Goal: Task Accomplishment & Management: Manage account settings

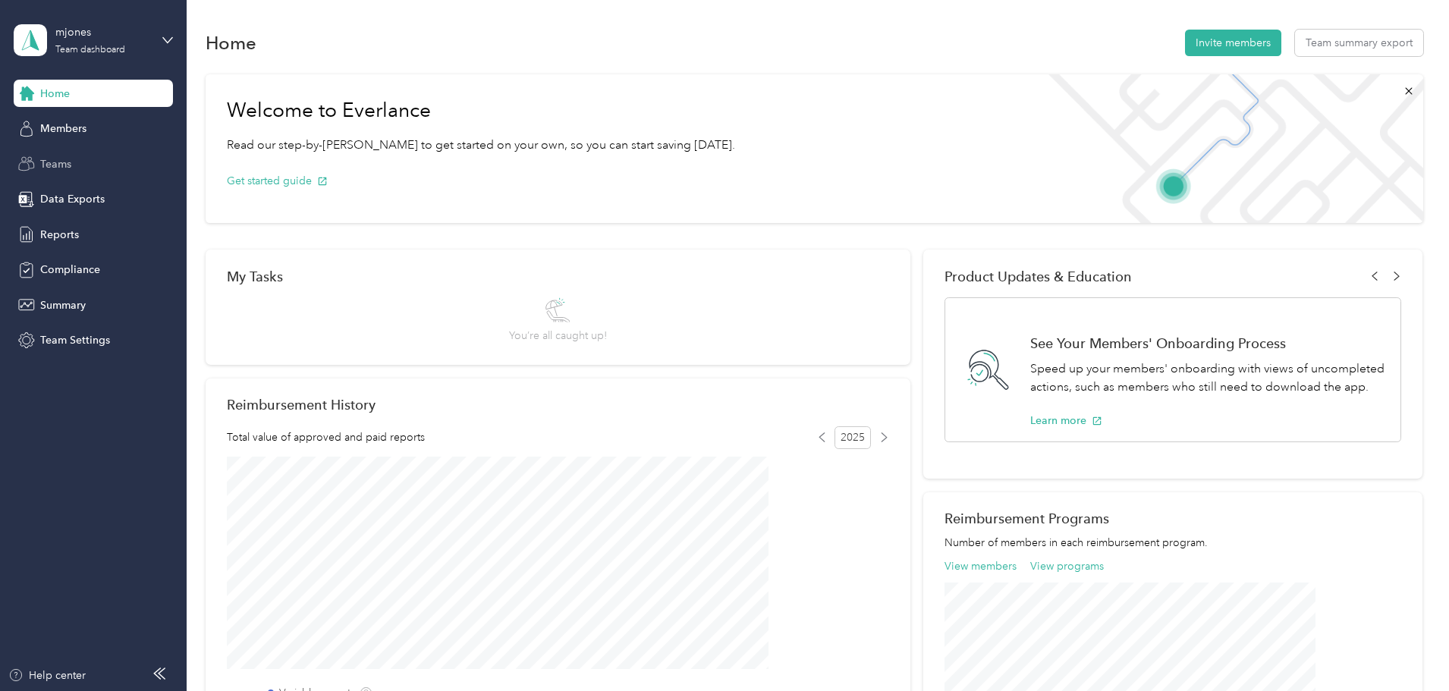
click at [70, 157] on span "Teams" at bounding box center [55, 164] width 31 height 16
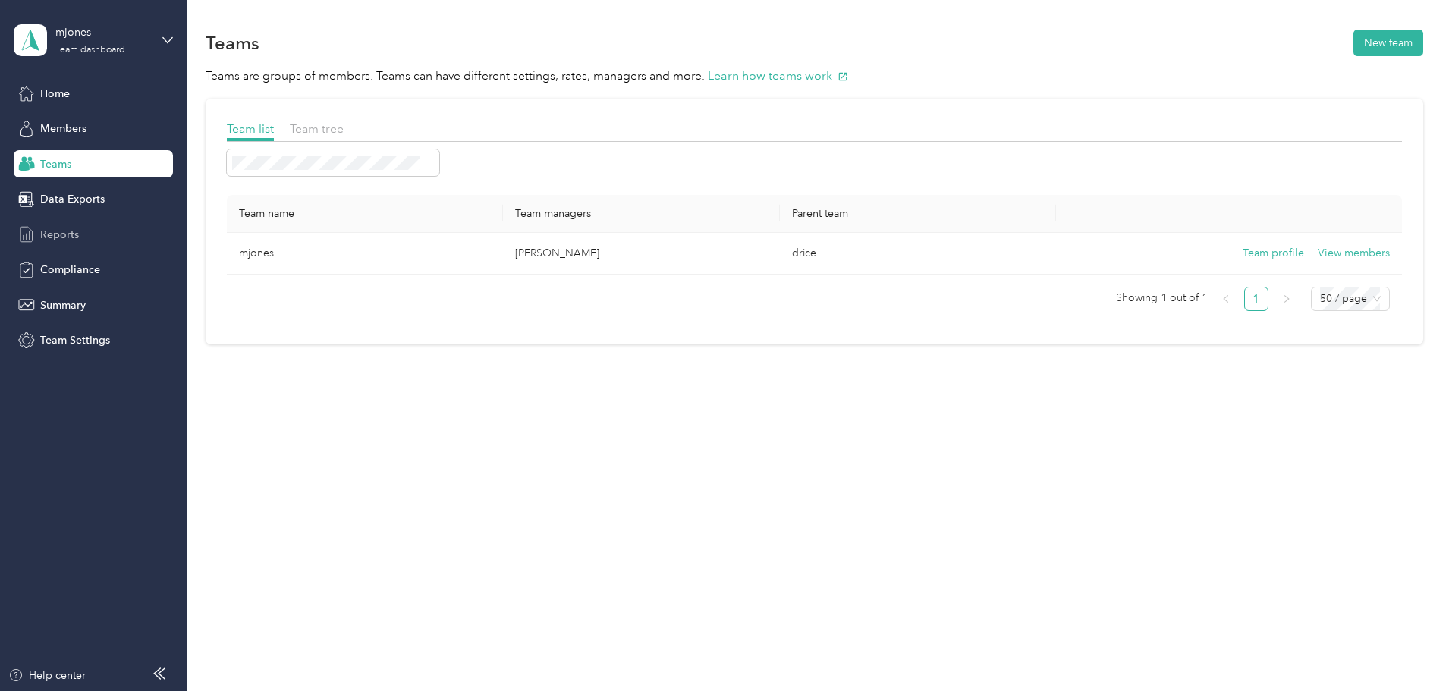
click at [58, 231] on span "Reports" at bounding box center [59, 235] width 39 height 16
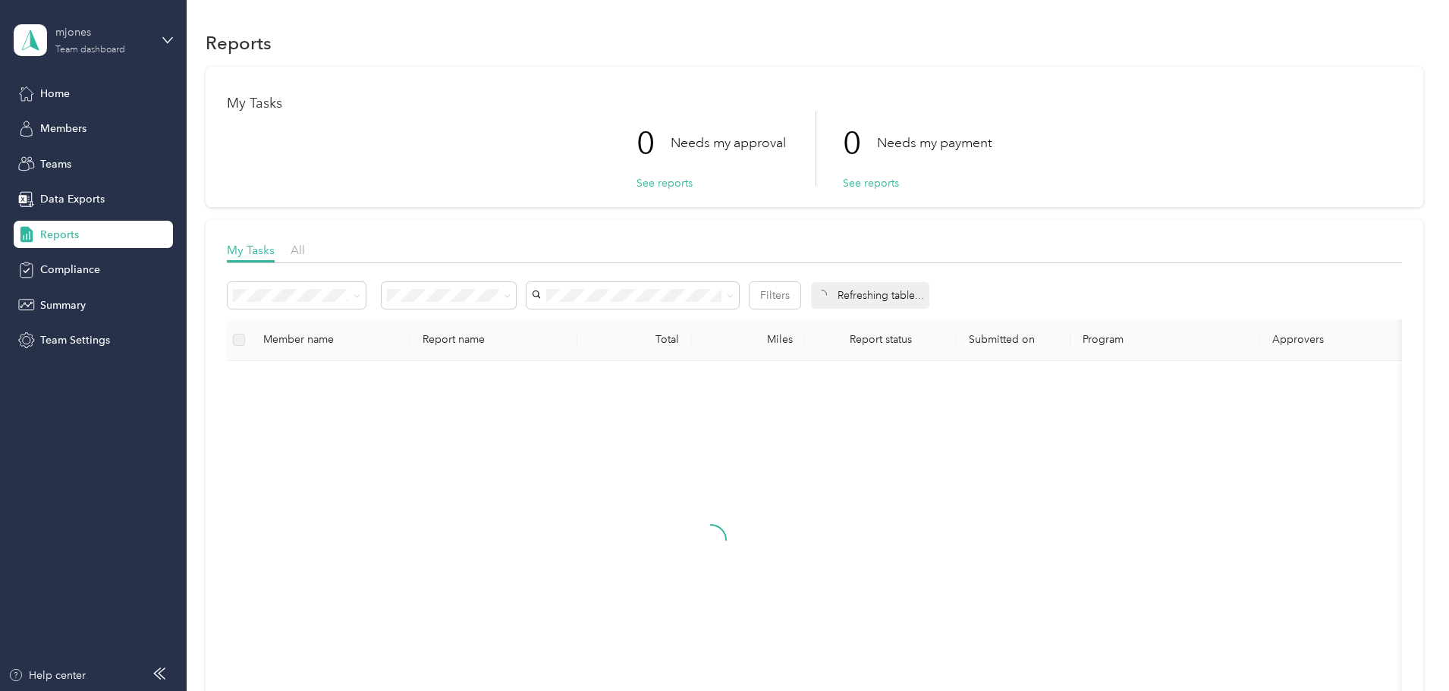
click at [136, 38] on div "mjones" at bounding box center [102, 32] width 95 height 16
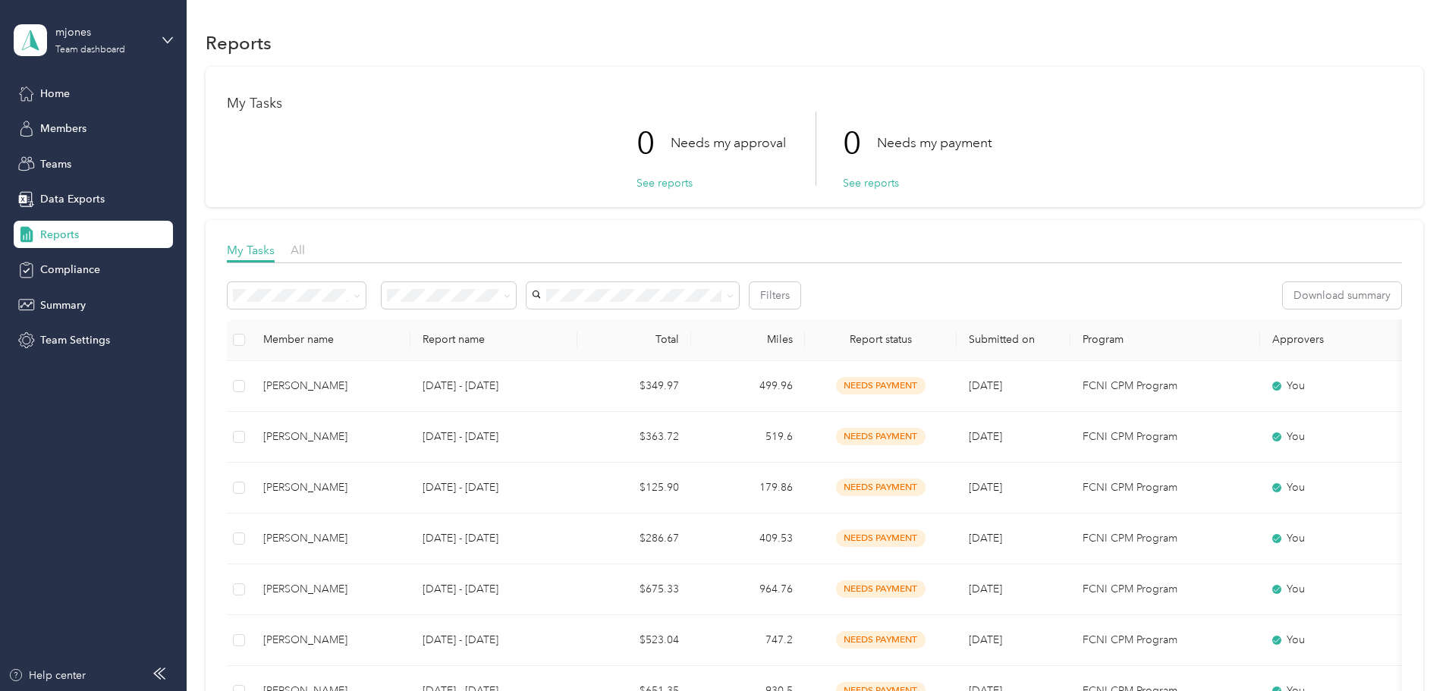
click at [93, 159] on div "Personal dashboard" at bounding box center [75, 159] width 96 height 16
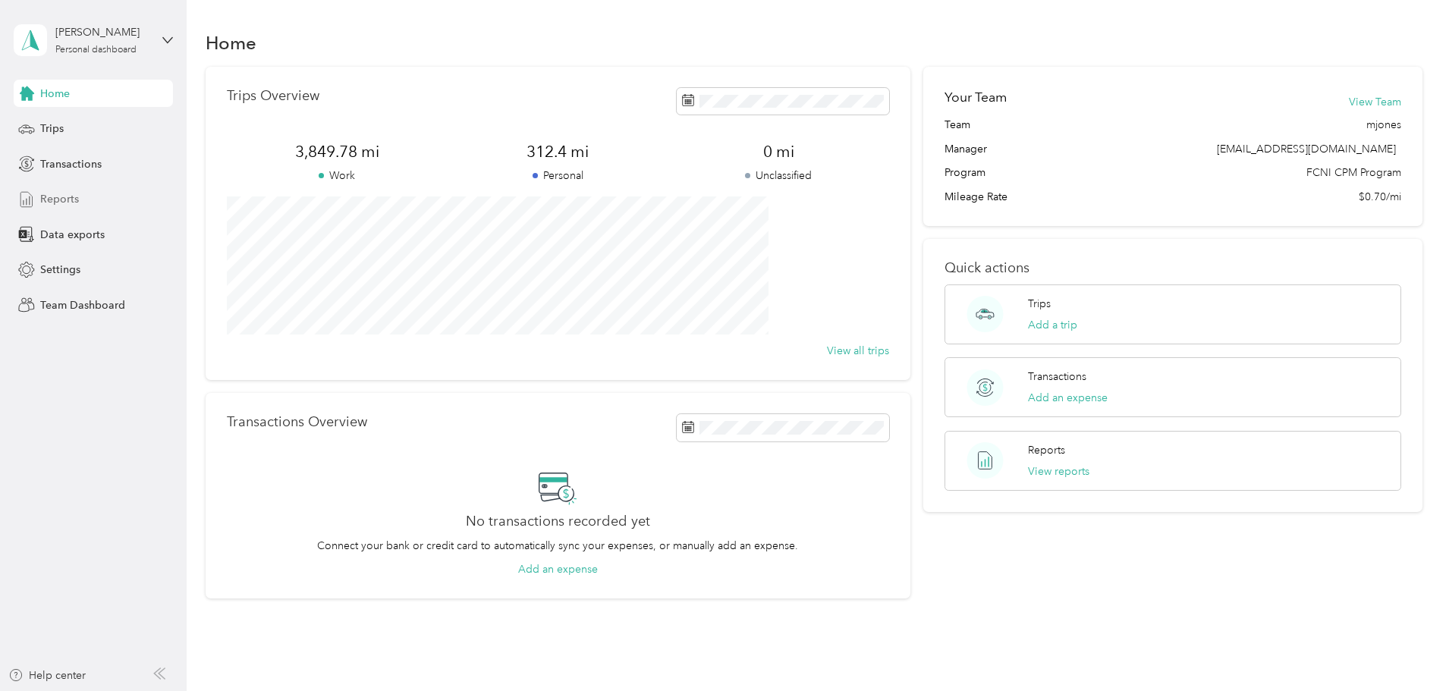
click at [58, 193] on span "Reports" at bounding box center [59, 199] width 39 height 16
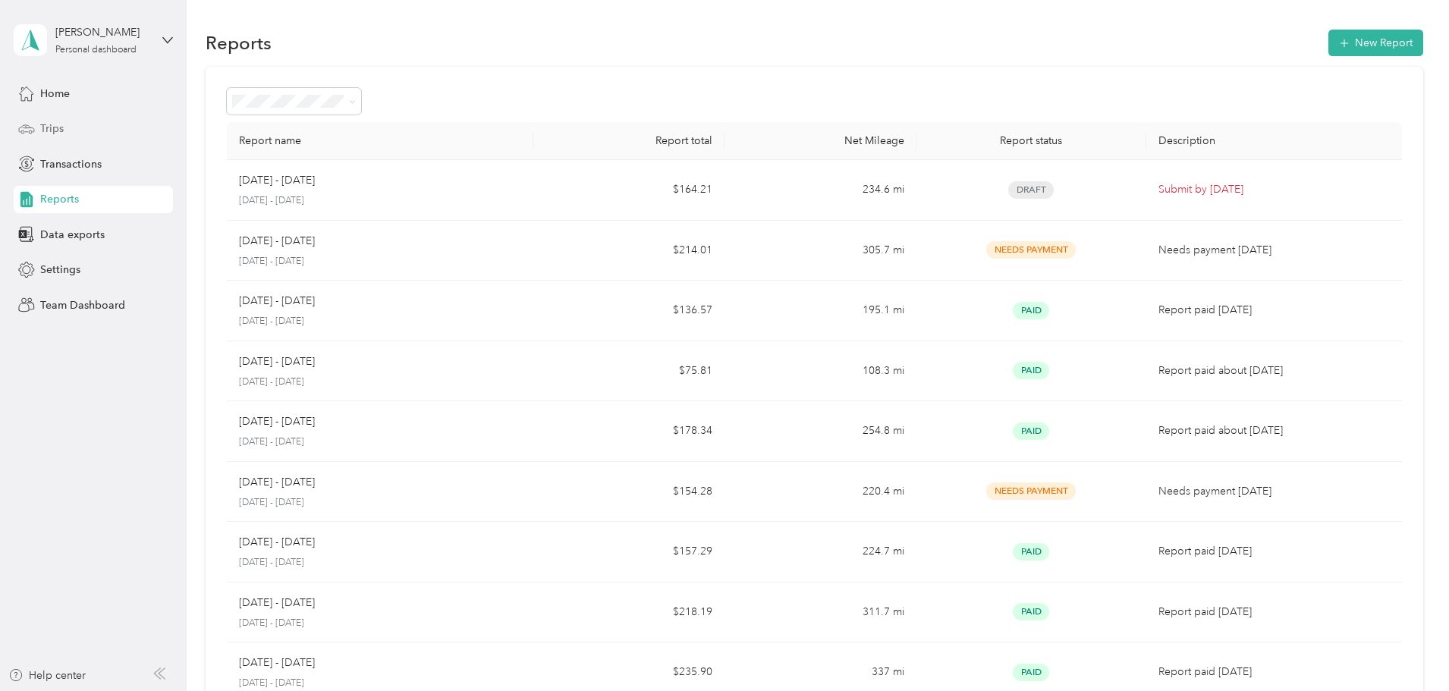
click at [66, 127] on div "Trips" at bounding box center [93, 128] width 159 height 27
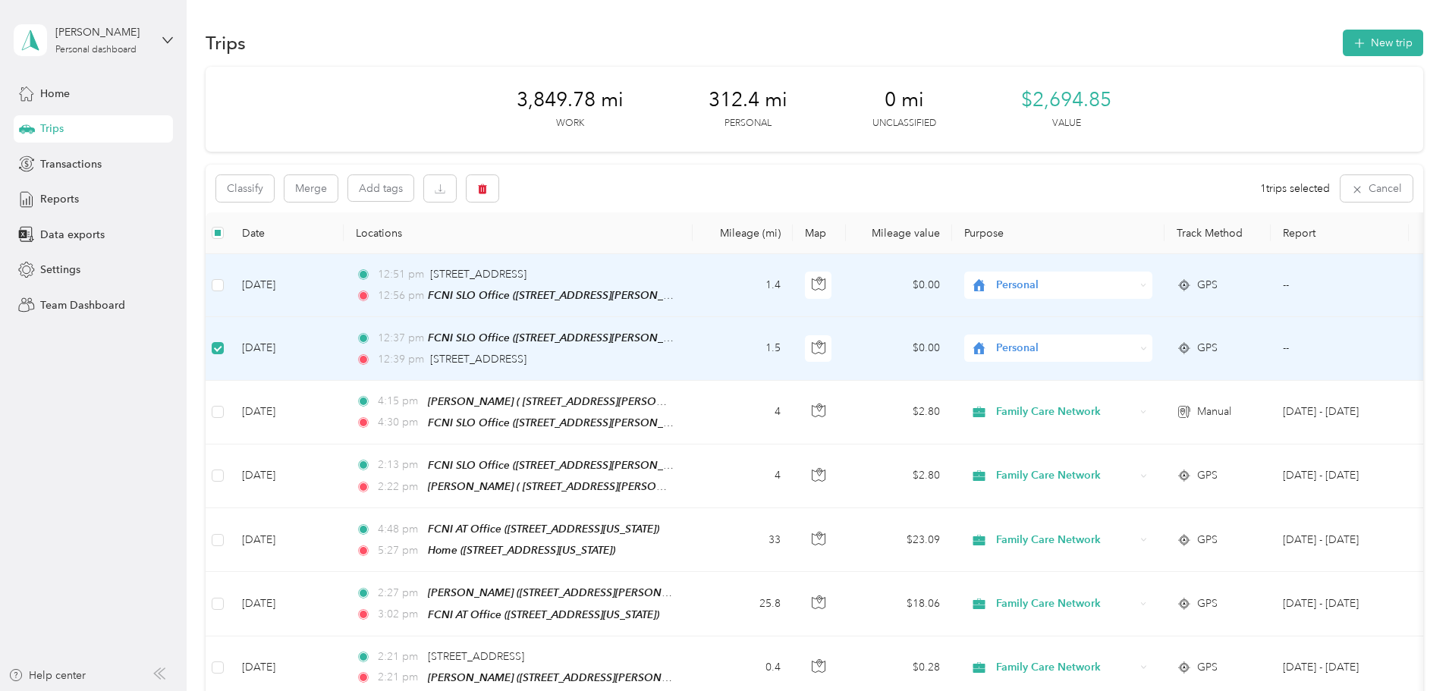
click at [230, 288] on td at bounding box center [218, 285] width 24 height 63
click at [230, 275] on td at bounding box center [218, 285] width 24 height 63
click at [488, 188] on icon "button" at bounding box center [482, 189] width 11 height 11
click at [696, 253] on button "Yes" at bounding box center [697, 252] width 30 height 24
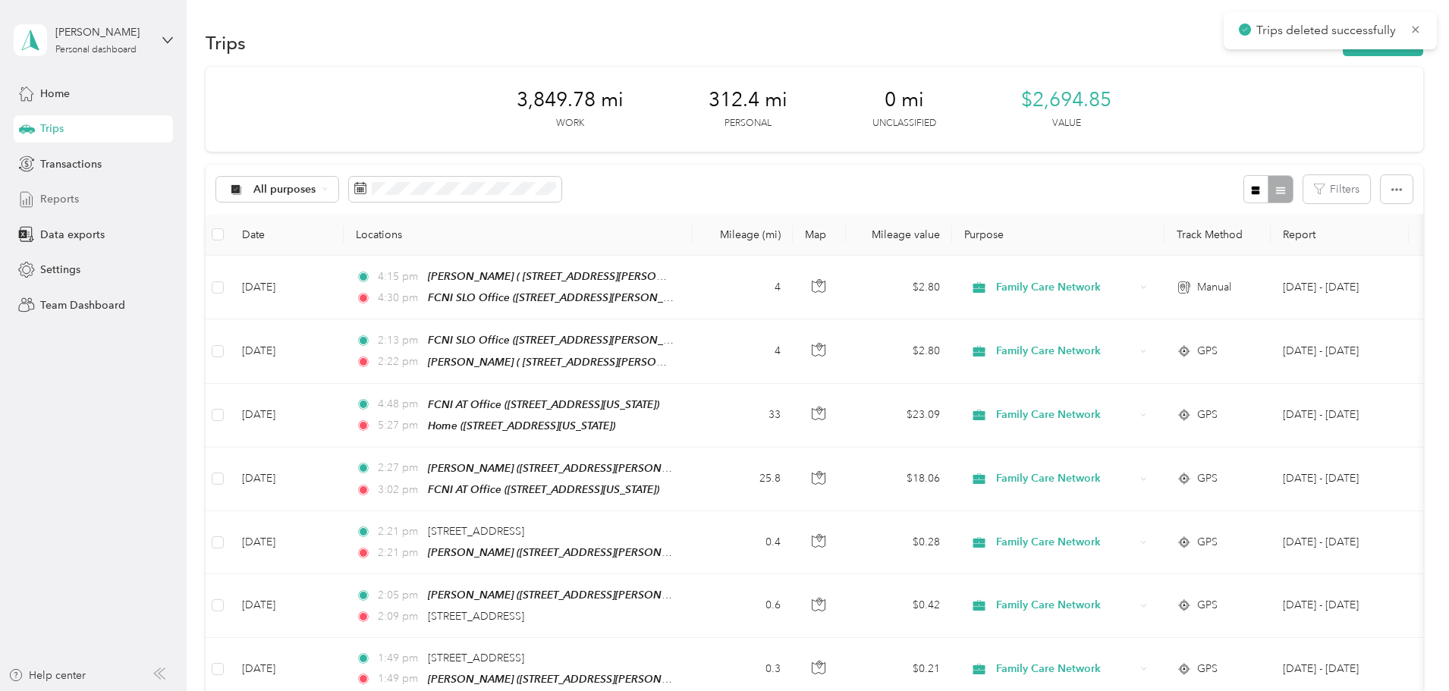
click at [64, 202] on span "Reports" at bounding box center [59, 199] width 39 height 16
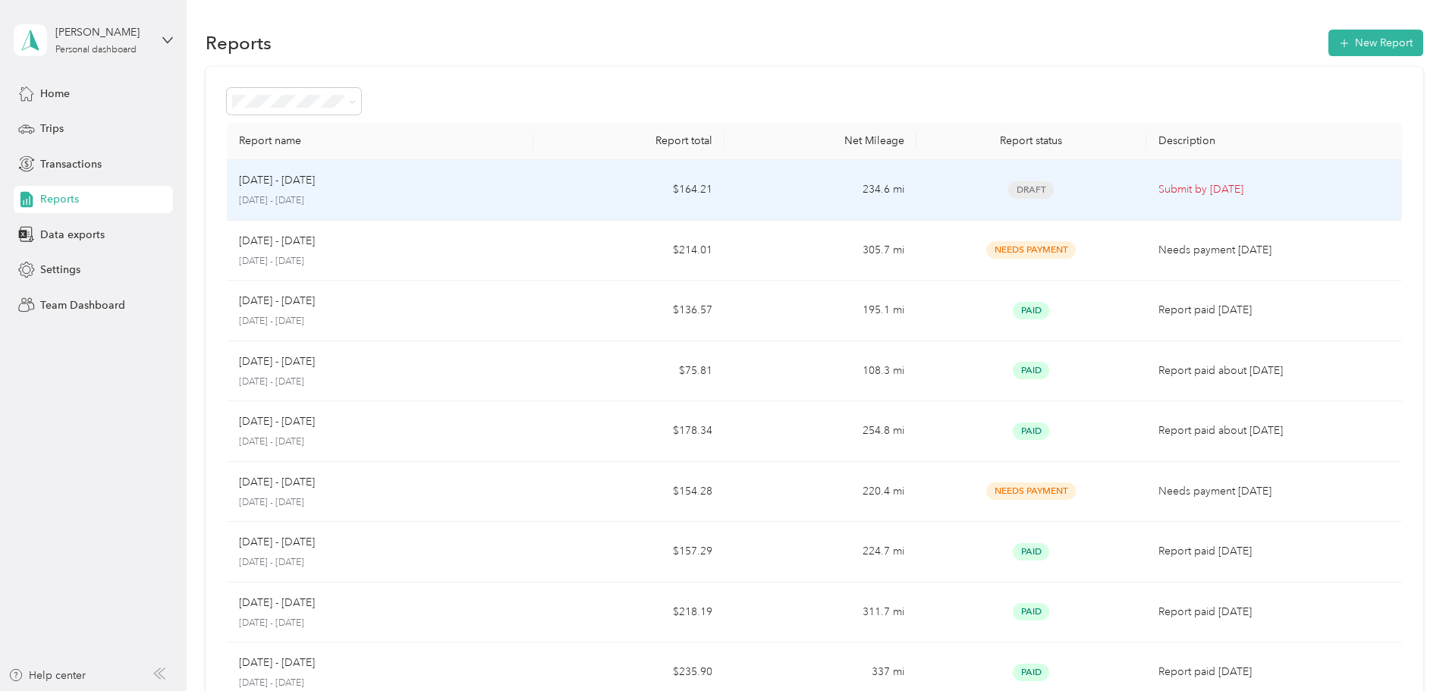
click at [624, 190] on td "$164.21" at bounding box center [628, 190] width 191 height 61
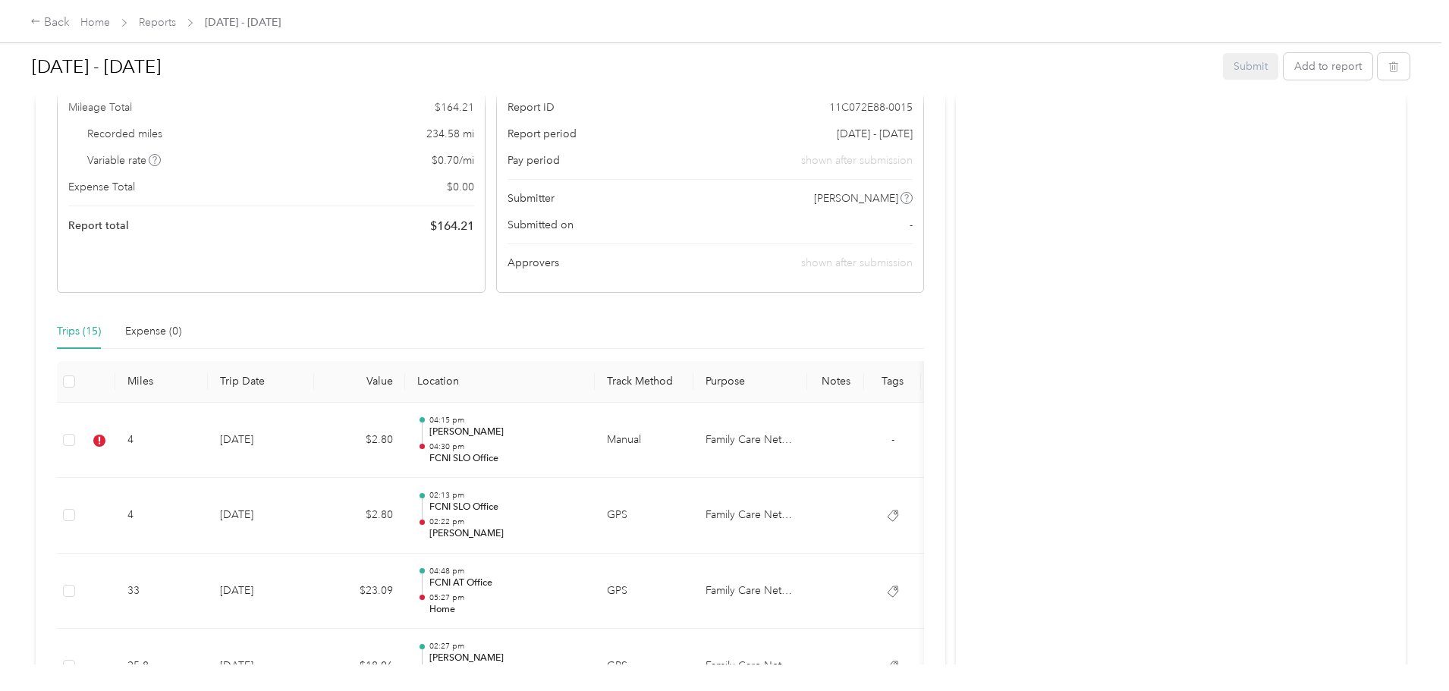
scroll to position [228, 0]
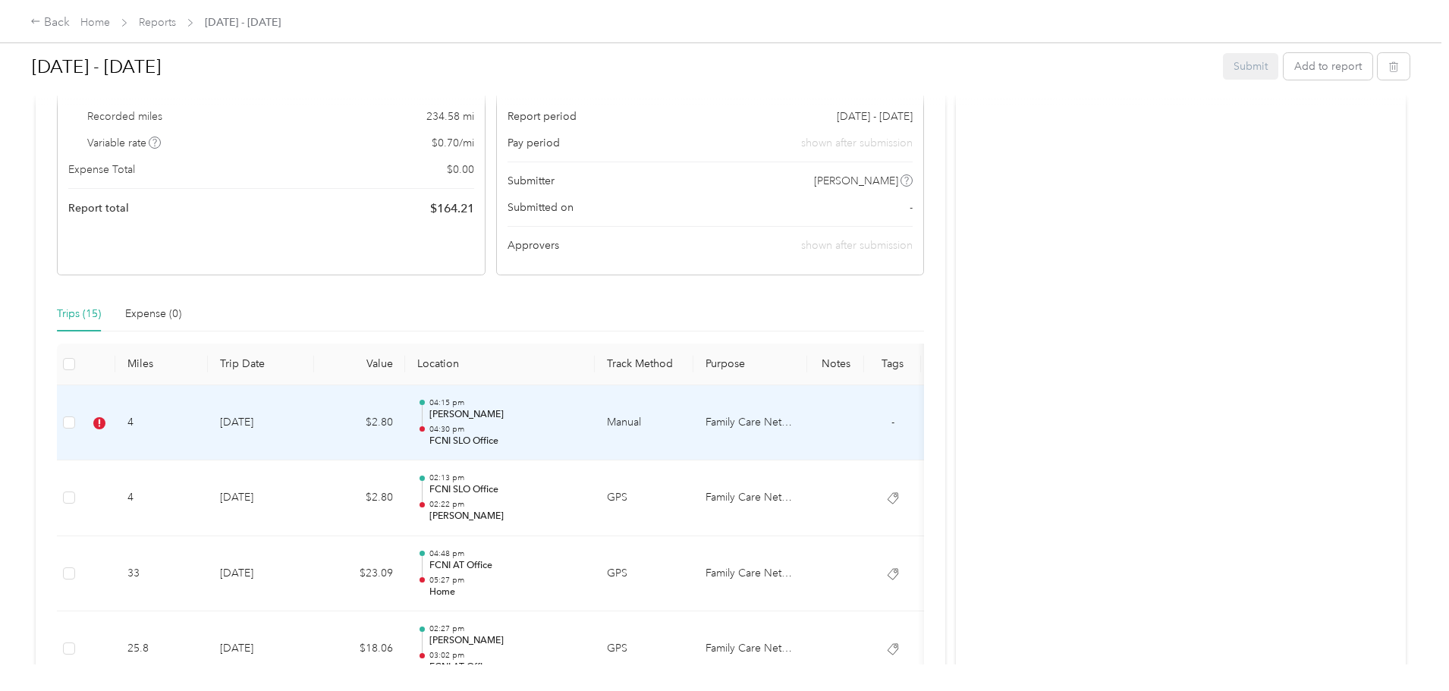
click at [583, 427] on p "04:30 pm" at bounding box center [505, 429] width 153 height 11
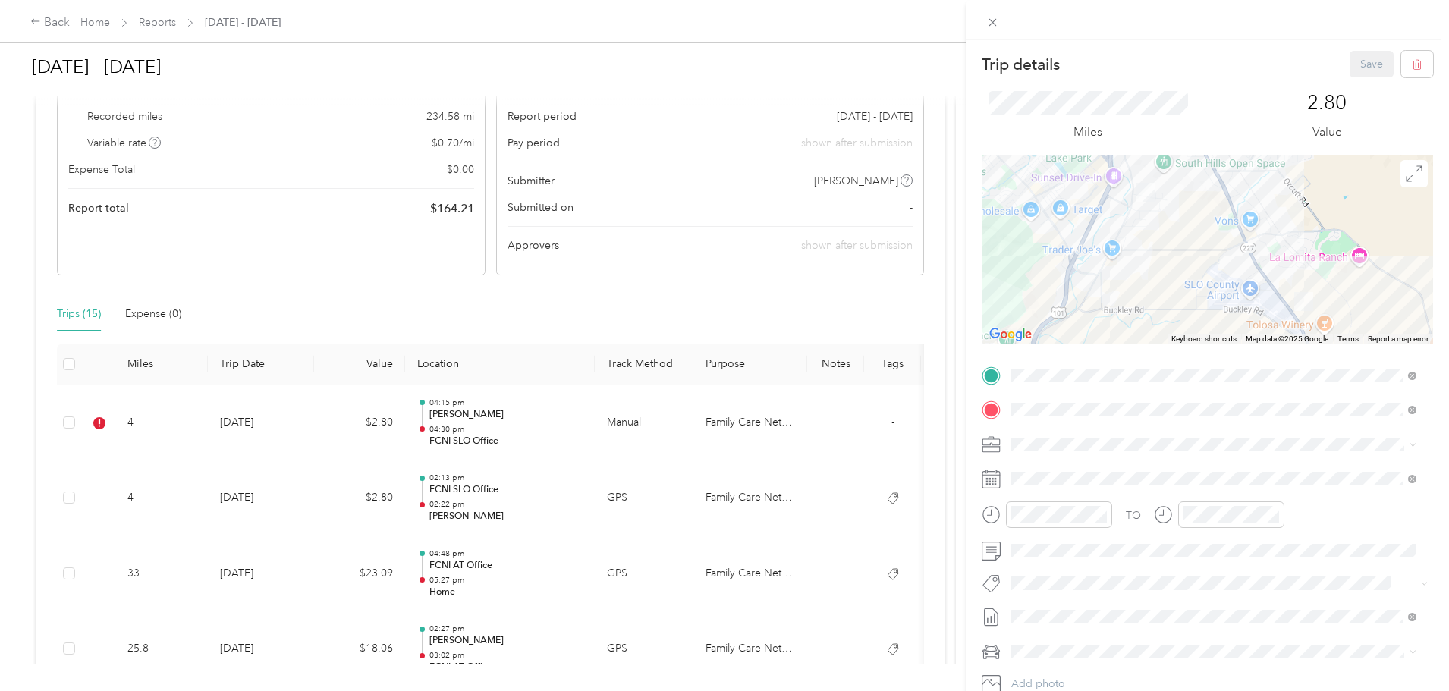
click at [1051, 612] on span "Thp Slo Shared" at bounding box center [1059, 609] width 64 height 14
click at [1347, 82] on div "Miles 2.80 Value" at bounding box center [1207, 115] width 451 height 77
click at [1353, 66] on button "Save" at bounding box center [1372, 64] width 44 height 27
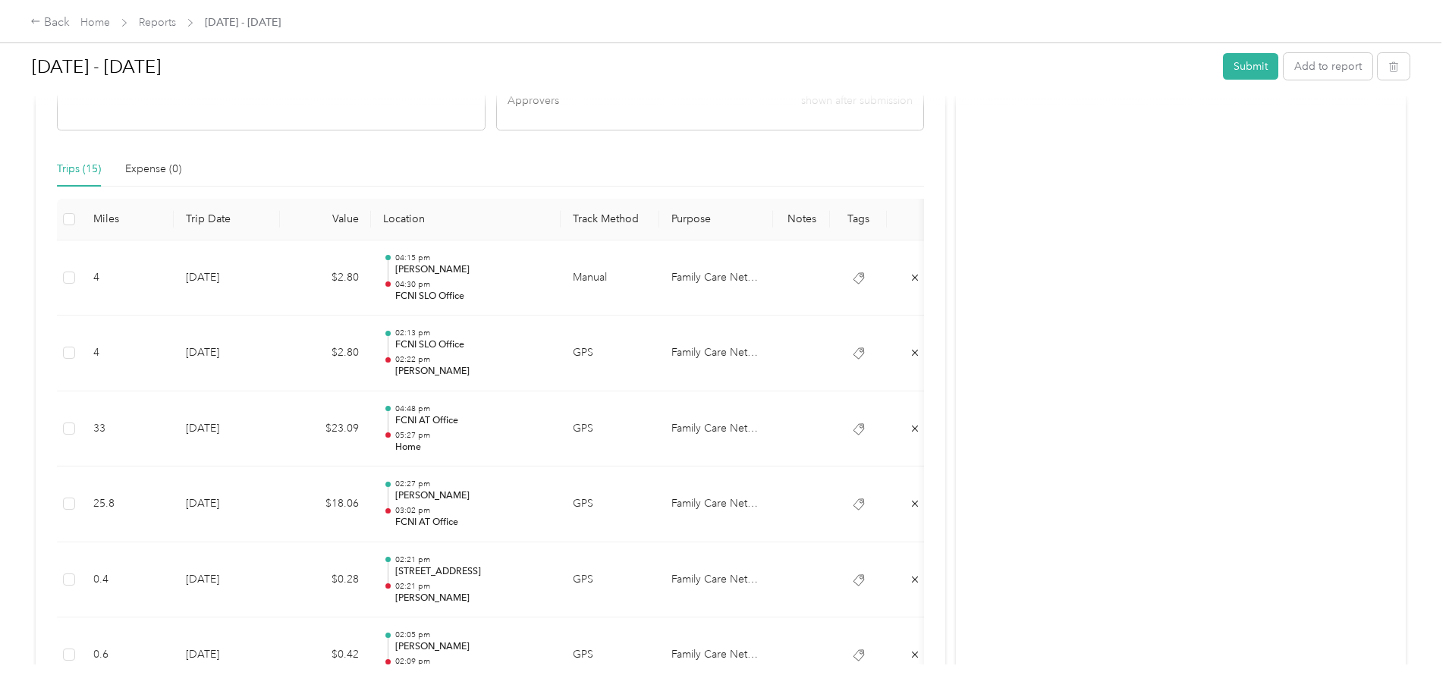
scroll to position [333, 0]
click at [1223, 63] on button "Submit" at bounding box center [1250, 66] width 55 height 27
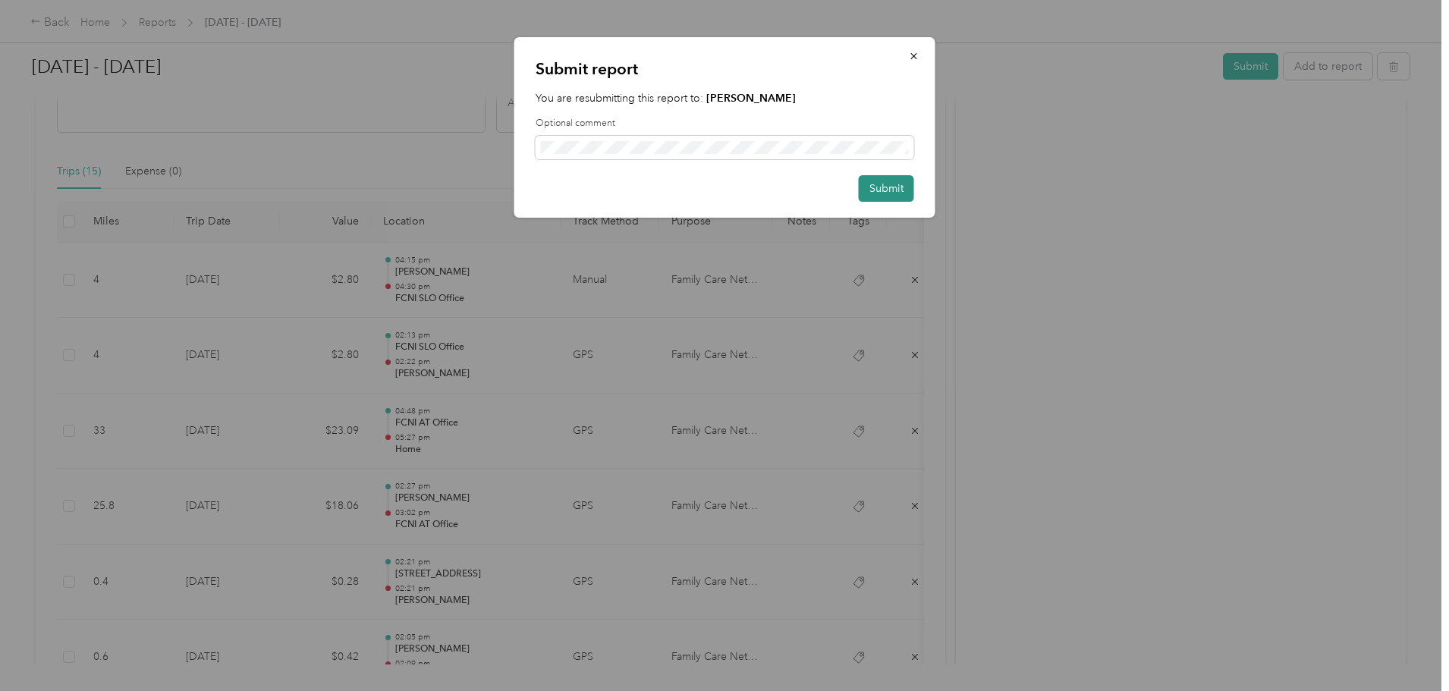
click at [897, 181] on button "Submit" at bounding box center [886, 188] width 55 height 27
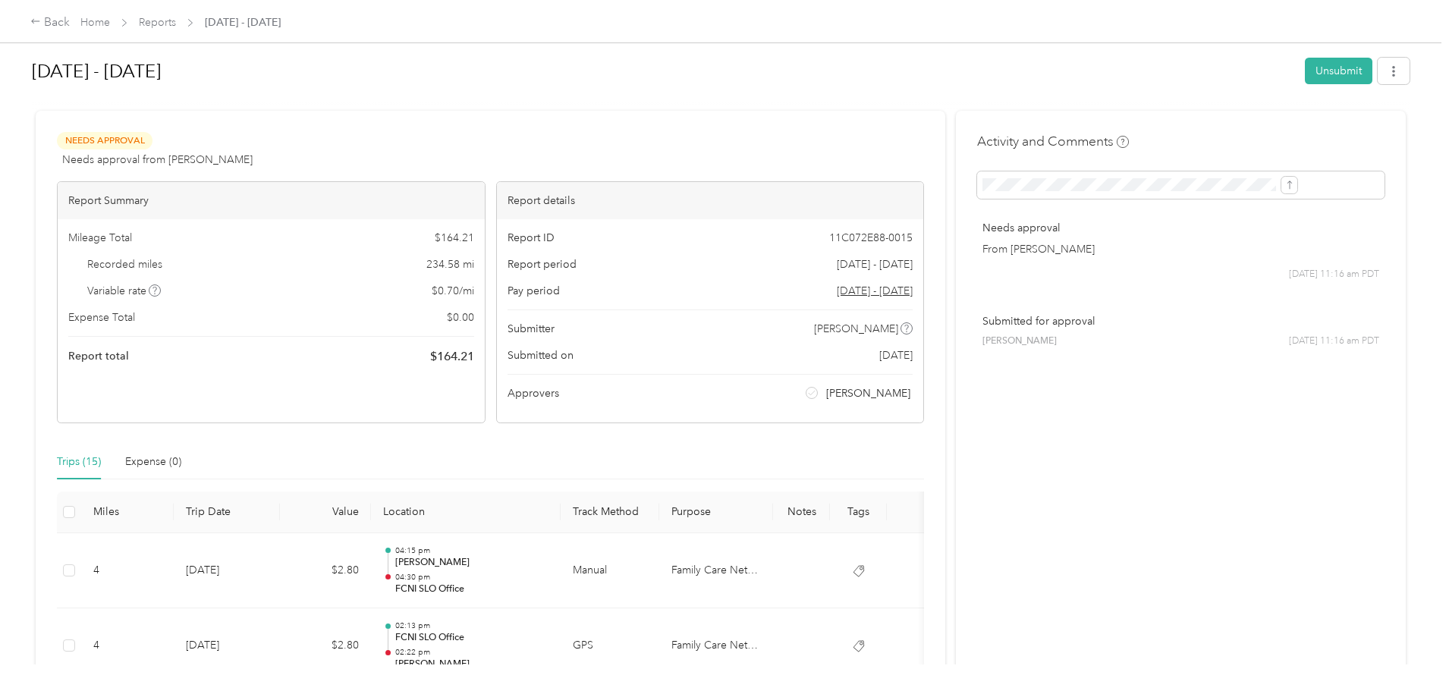
scroll to position [0, 0]
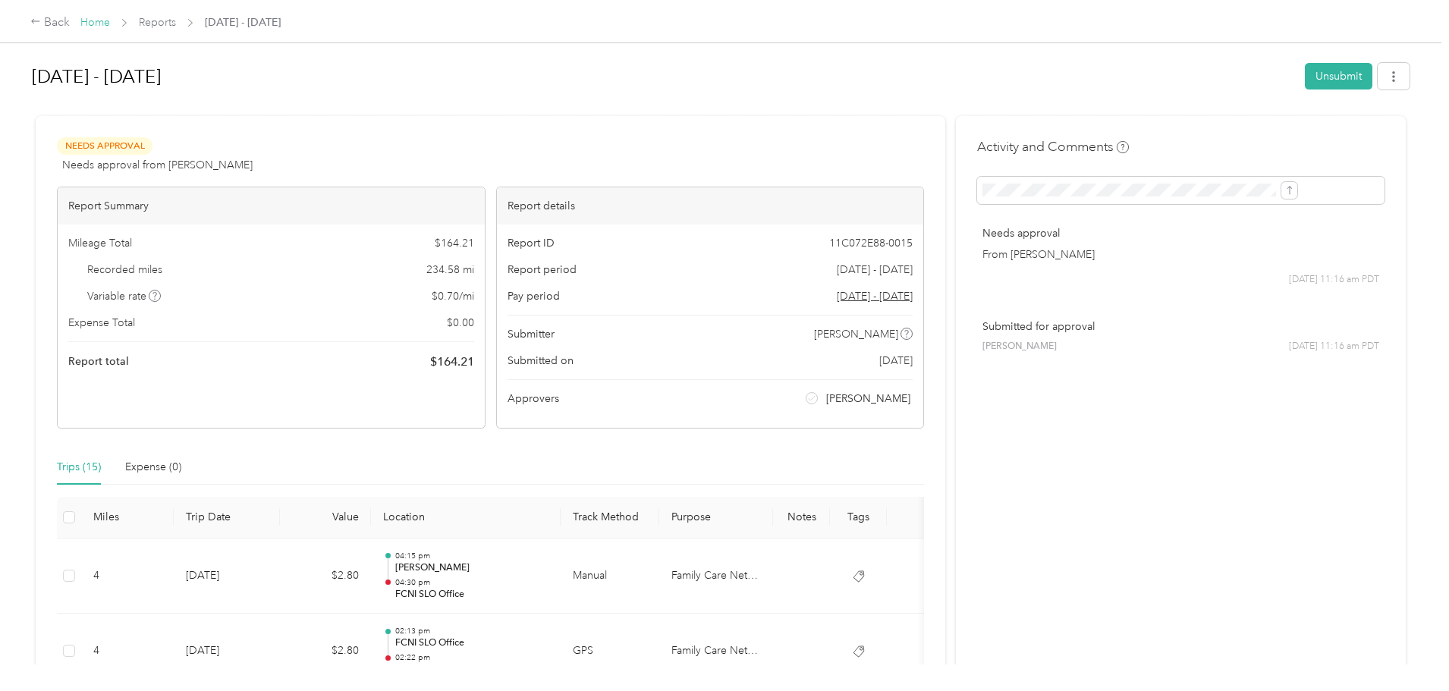
click at [110, 17] on link "Home" at bounding box center [95, 22] width 30 height 13
